Goal: Information Seeking & Learning: Learn about a topic

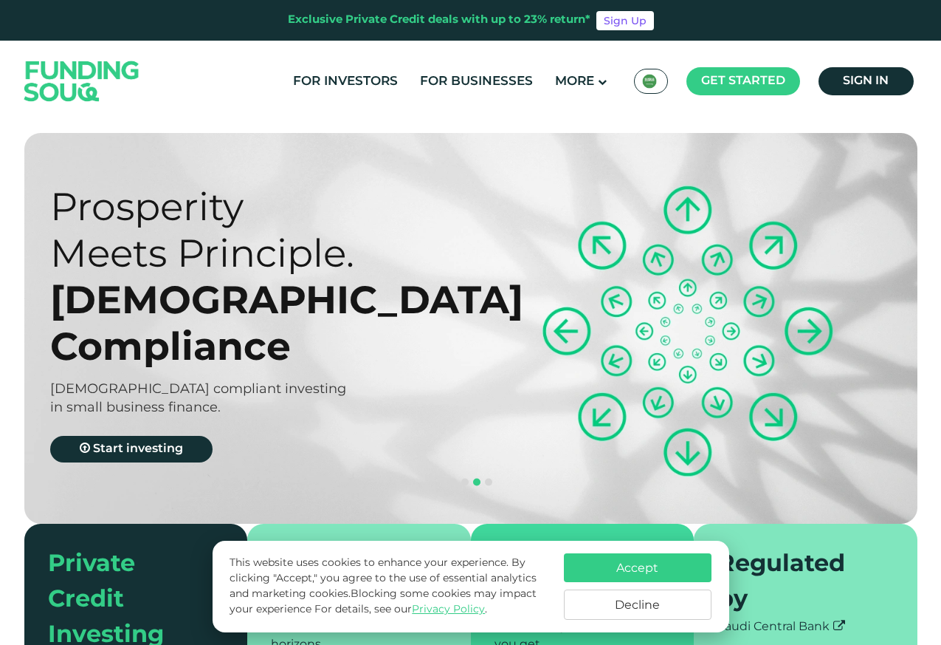
click at [631, 571] on button "Accept" at bounding box center [638, 567] width 148 height 29
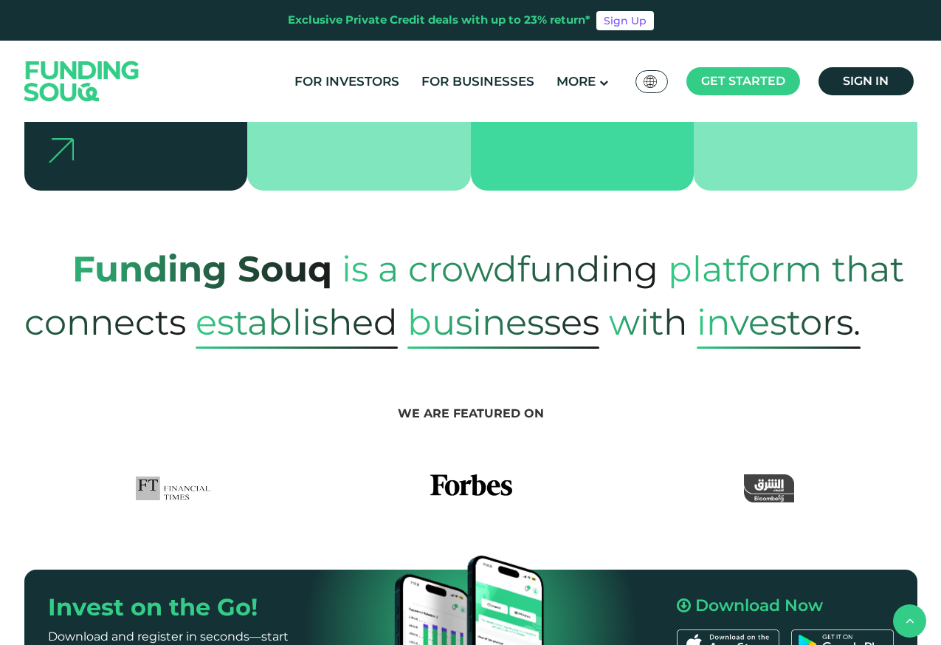
scroll to position [532, 0]
